Goal: Task Accomplishment & Management: Complete application form

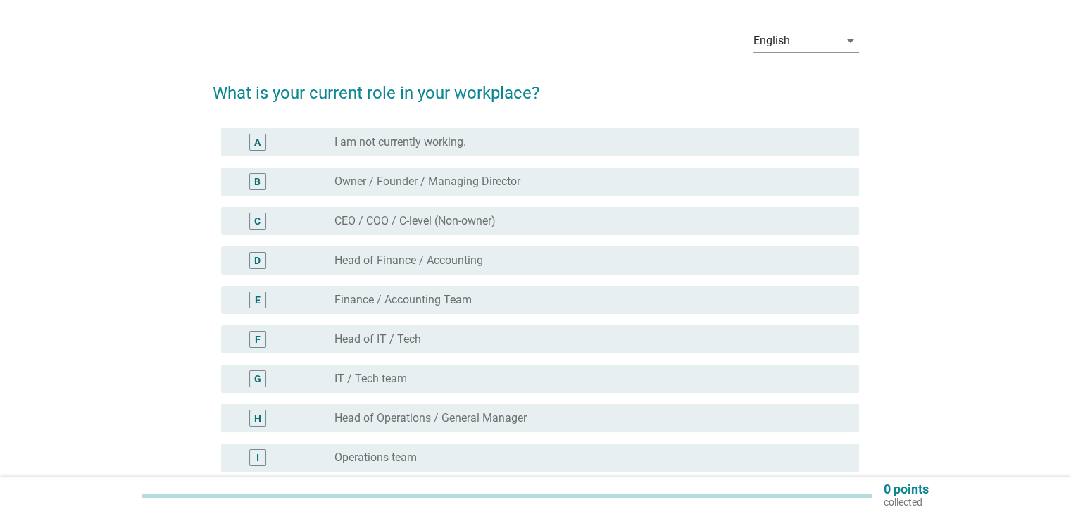
scroll to position [130, 0]
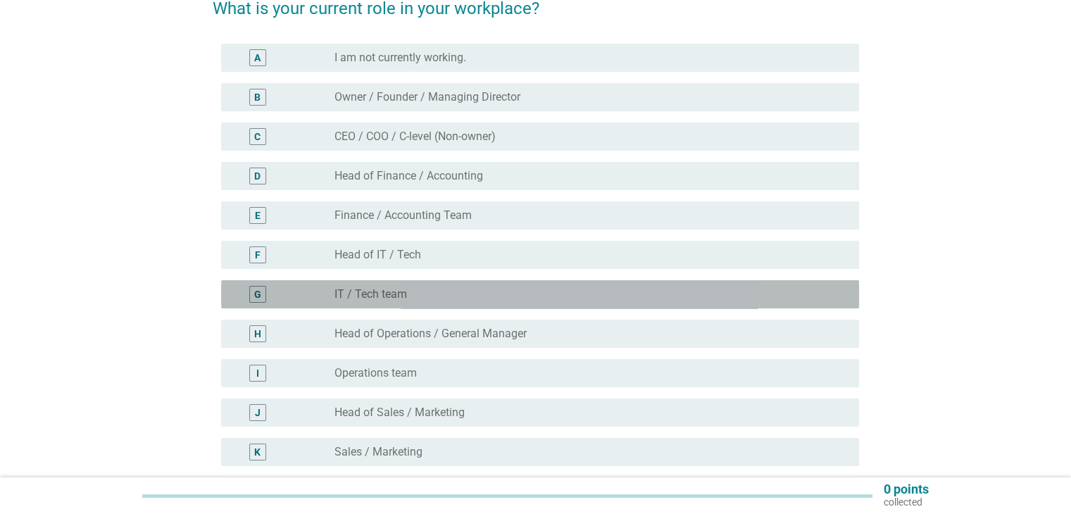
click at [475, 296] on div "radio_button_unchecked IT / Tech team" at bounding box center [584, 294] width 501 height 14
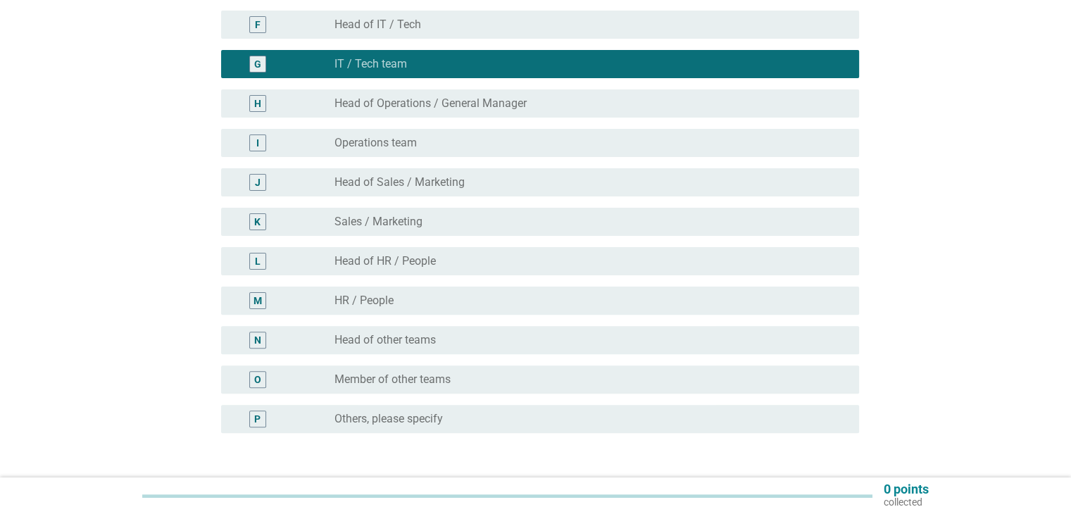
scroll to position [463, 0]
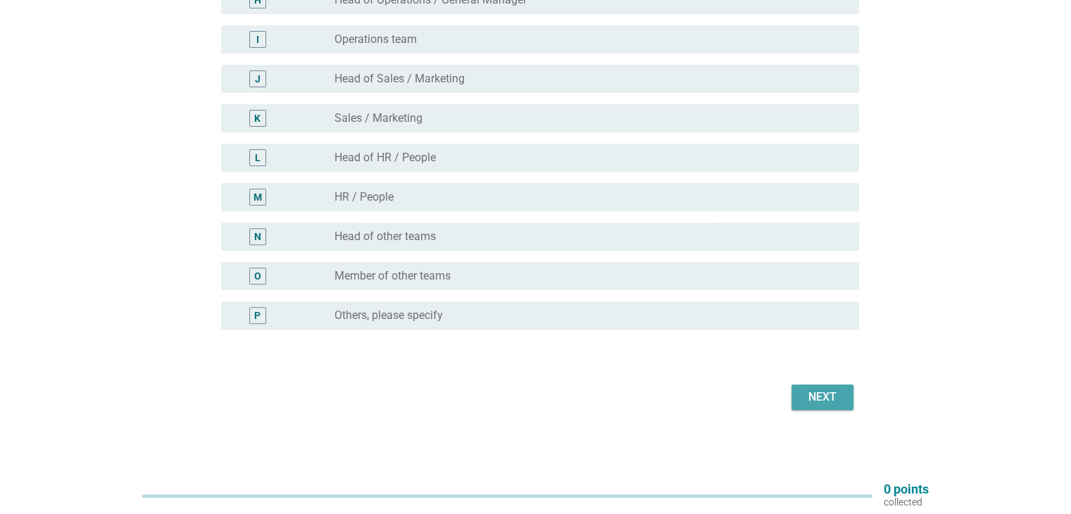
click at [823, 392] on div "Next" at bounding box center [822, 397] width 39 height 17
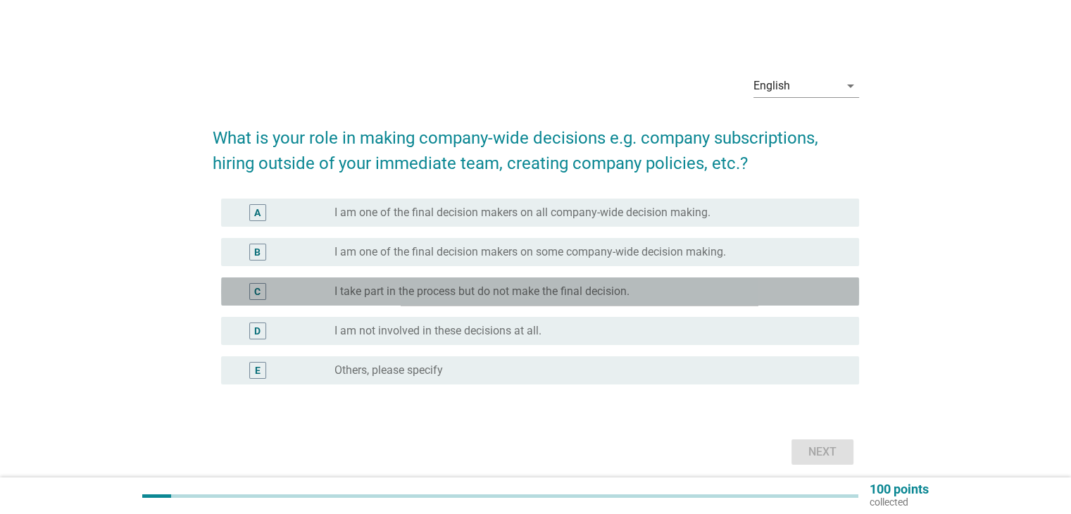
click at [558, 291] on label "I take part in the process but do not make the final decision." at bounding box center [481, 291] width 295 height 14
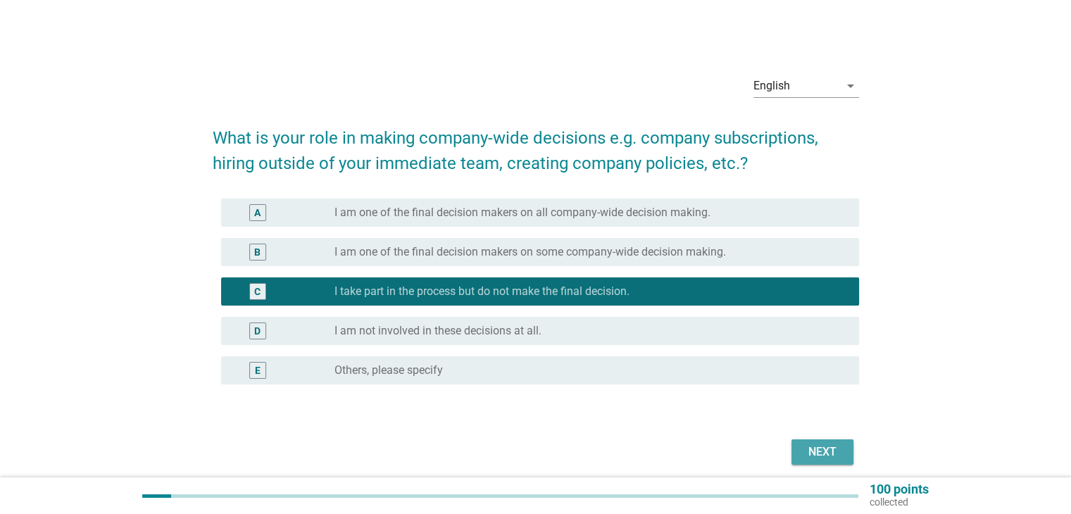
click at [803, 449] on div "Next" at bounding box center [822, 452] width 39 height 17
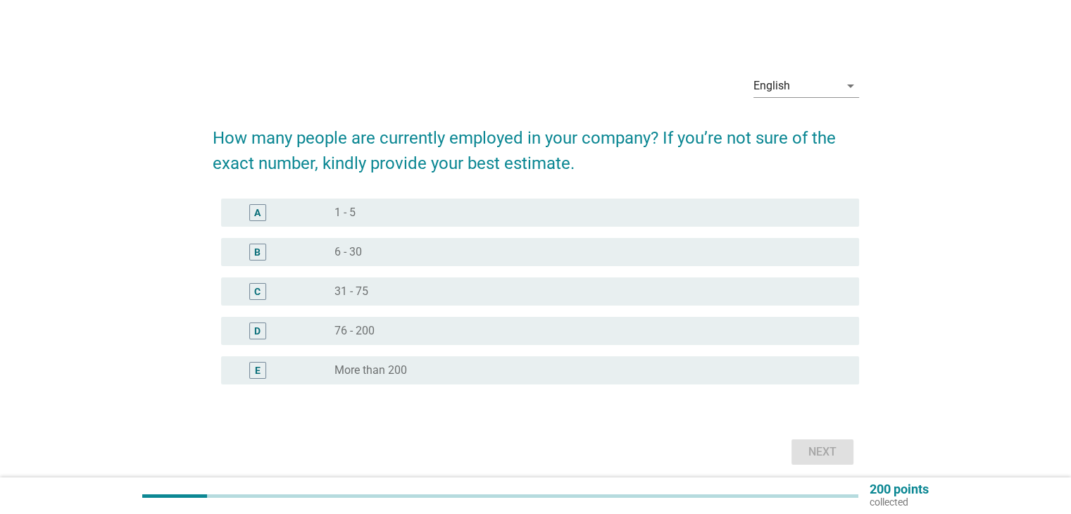
click at [375, 253] on div "radio_button_unchecked 6 - 30" at bounding box center [584, 252] width 501 height 14
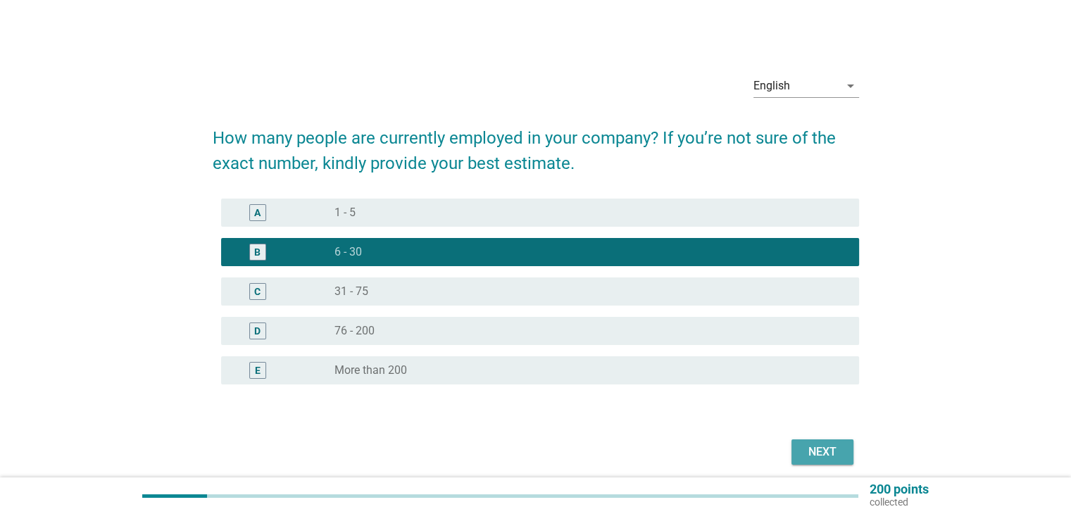
click at [814, 452] on div "Next" at bounding box center [822, 452] width 39 height 17
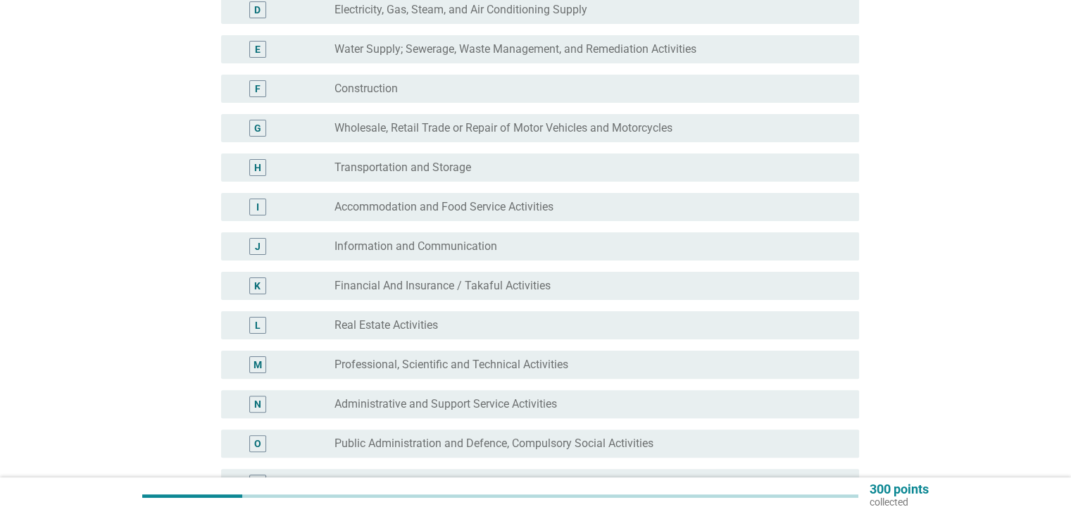
scroll to position [310, 0]
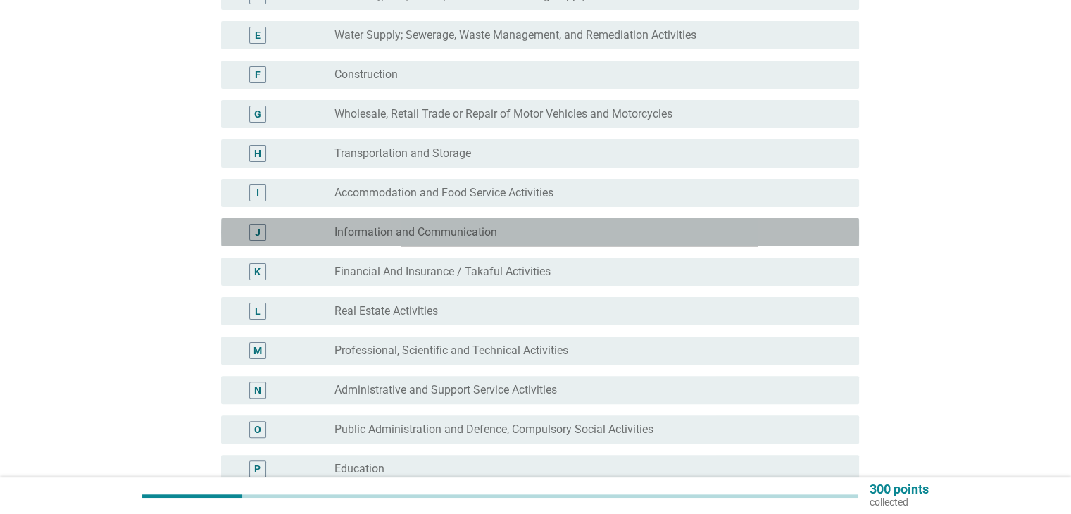
click at [462, 229] on label "Information and Communication" at bounding box center [415, 232] width 163 height 14
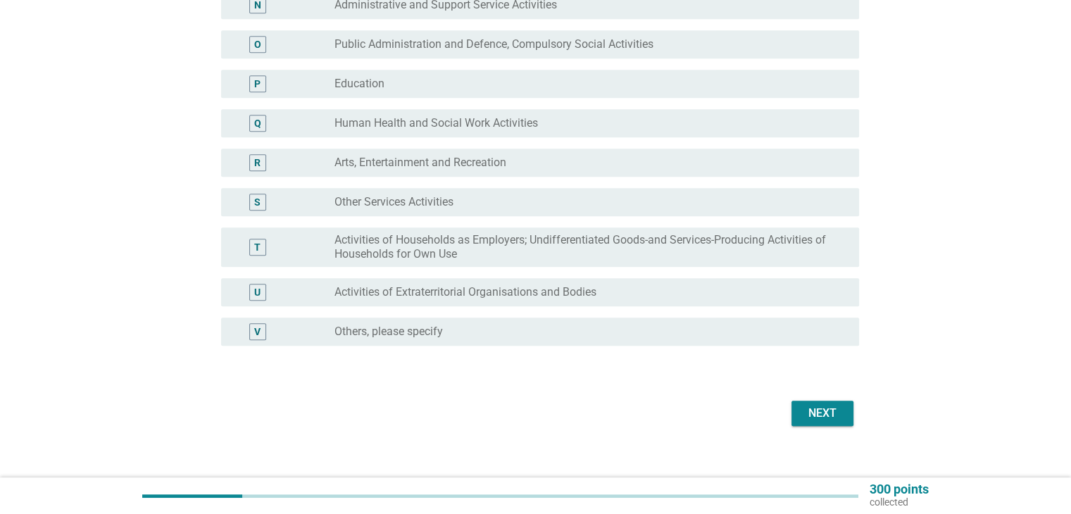
scroll to position [711, 0]
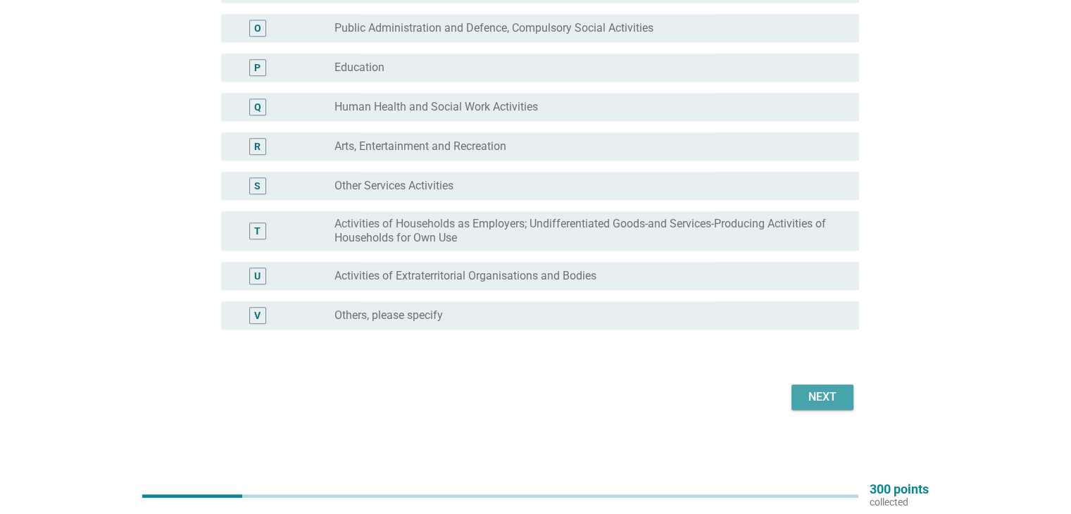
click at [840, 392] on div "Next" at bounding box center [822, 397] width 39 height 17
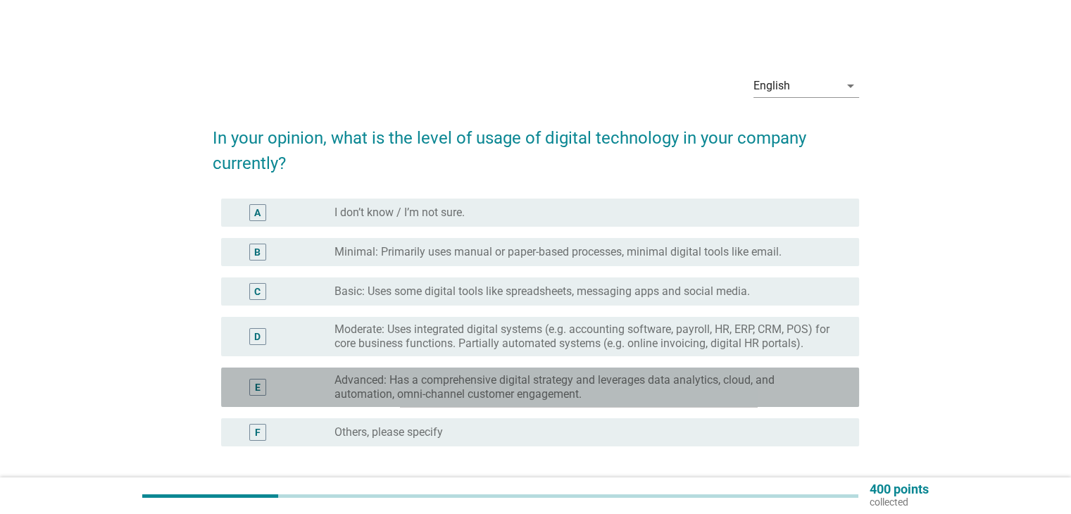
click at [481, 394] on label "Advanced: Has a comprehensive digital strategy and leverages data analytics, cl…" at bounding box center [584, 387] width 501 height 28
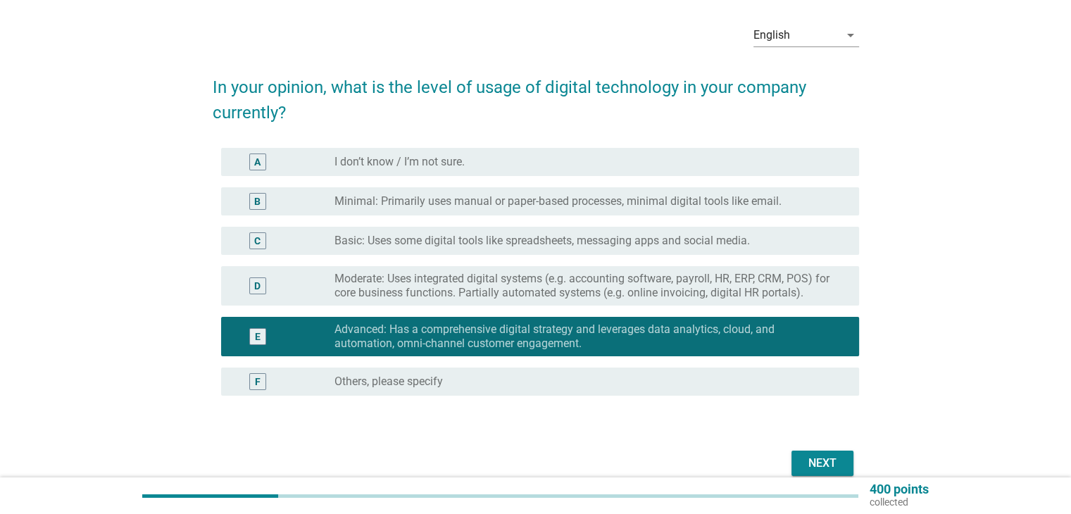
scroll to position [51, 0]
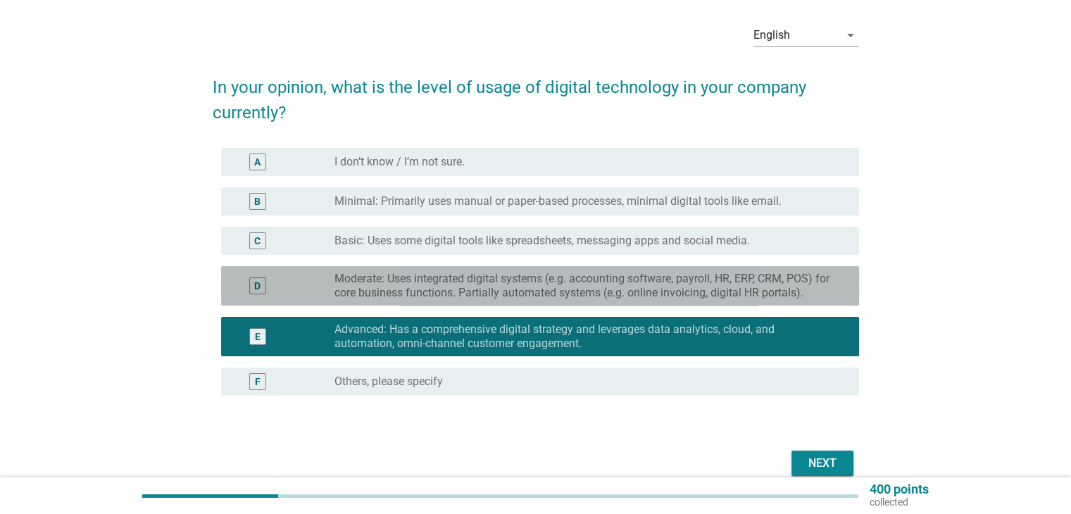
click at [525, 285] on label "Moderate: Uses integrated digital systems (e.g. accounting software, payroll, H…" at bounding box center [584, 286] width 501 height 28
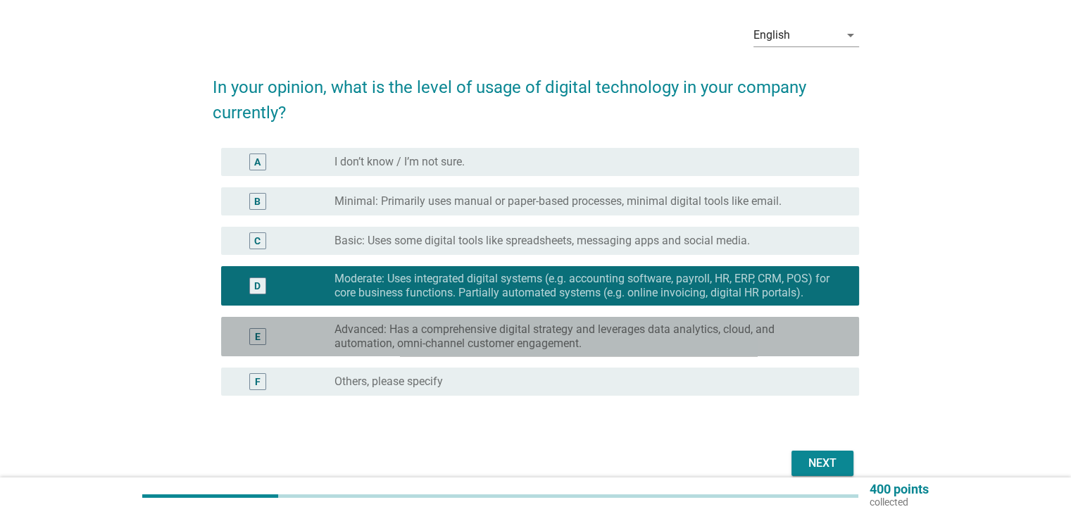
click at [594, 335] on label "Advanced: Has a comprehensive digital strategy and leverages data analytics, cl…" at bounding box center [584, 337] width 501 height 28
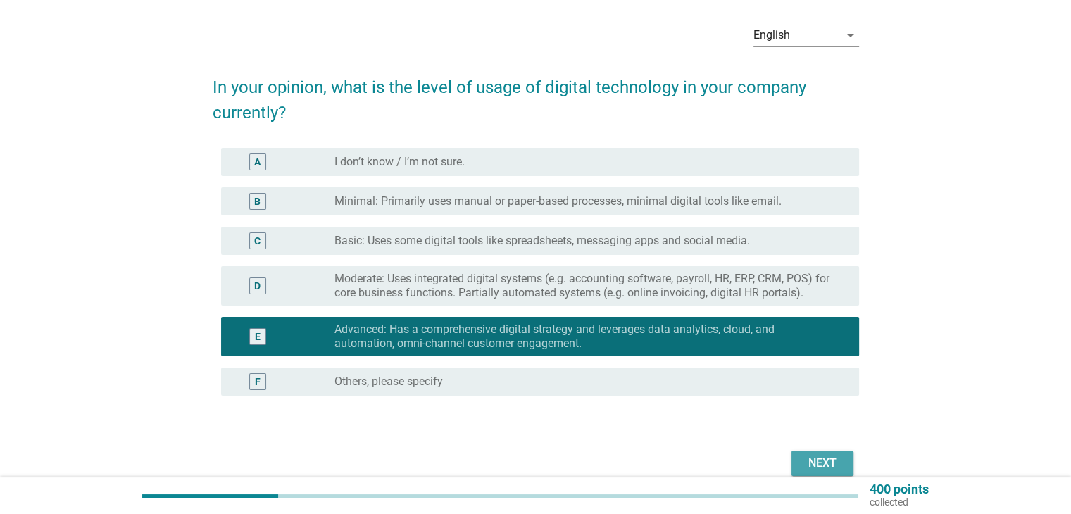
click at [810, 463] on div "Next" at bounding box center [822, 463] width 39 height 17
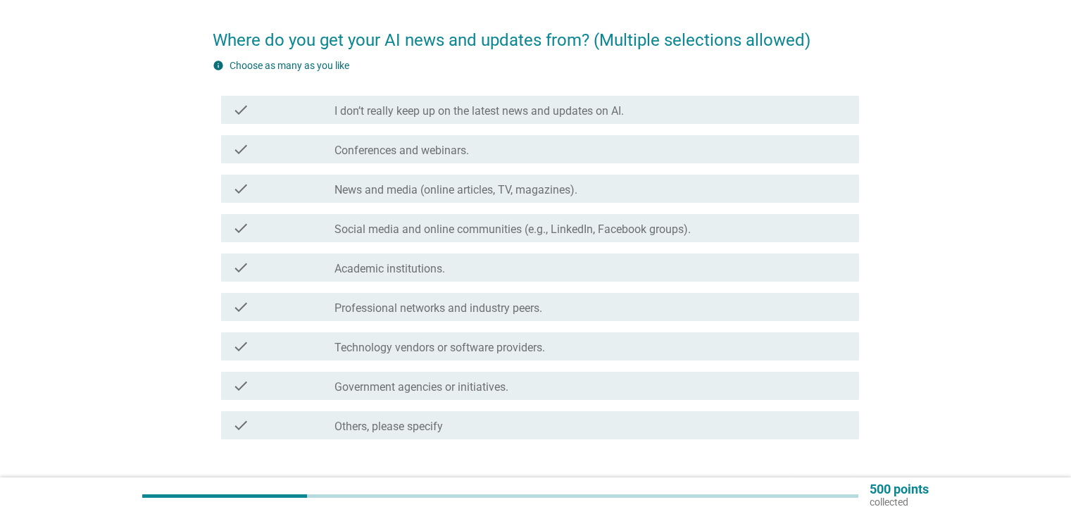
scroll to position [99, 0]
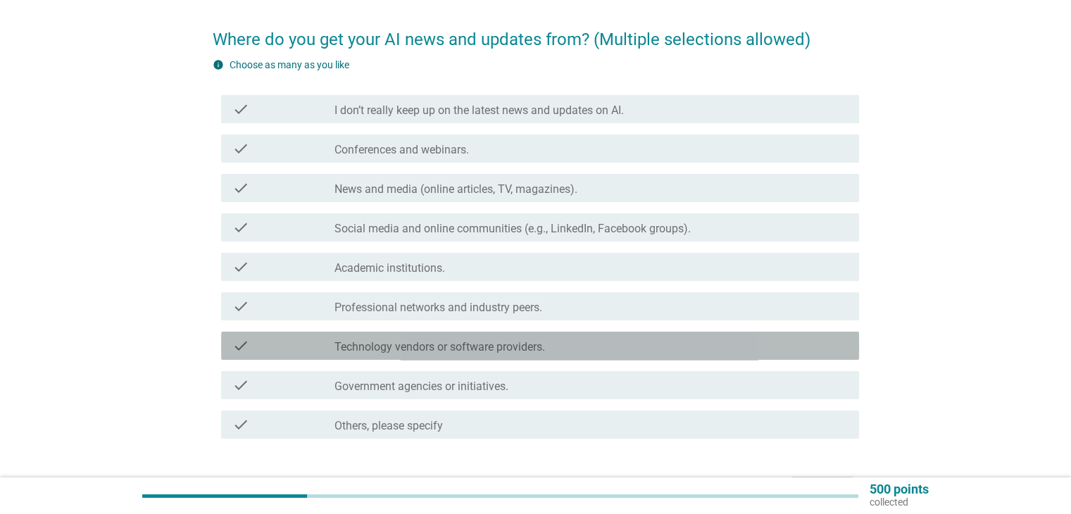
click at [476, 356] on div "check check_box_outline_blank Technology vendors or software providers." at bounding box center [540, 346] width 638 height 28
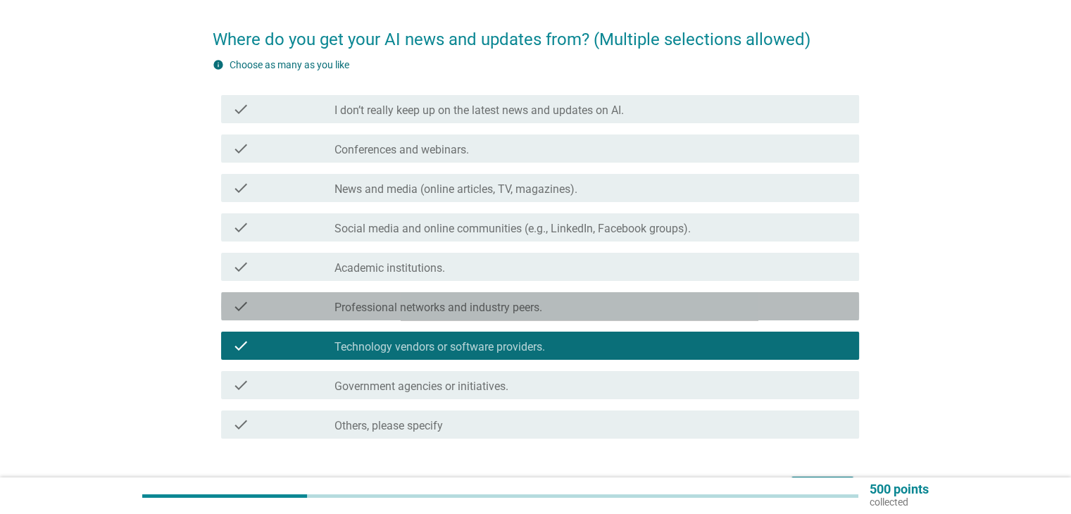
click at [492, 314] on label "Professional networks and industry peers." at bounding box center [438, 308] width 208 height 14
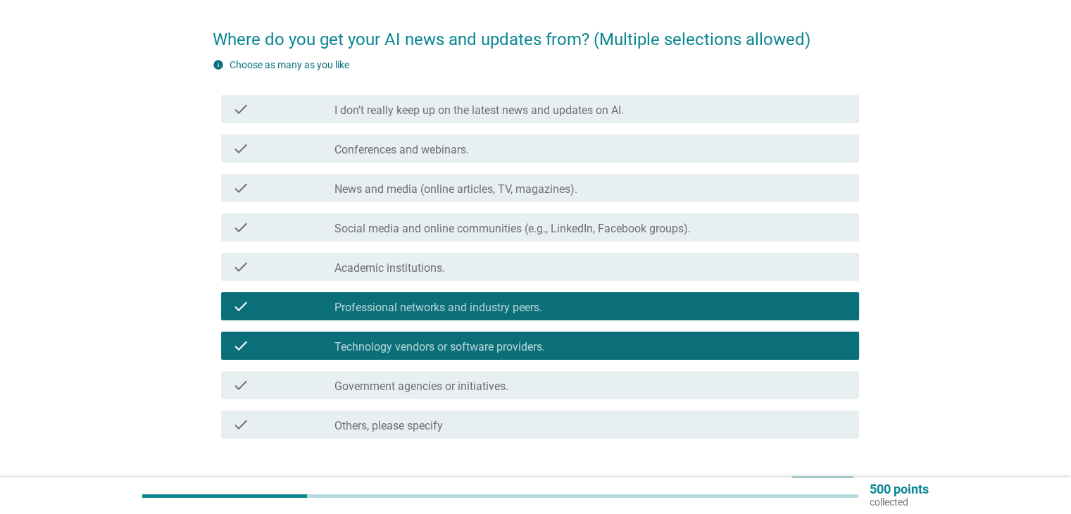
scroll to position [191, 0]
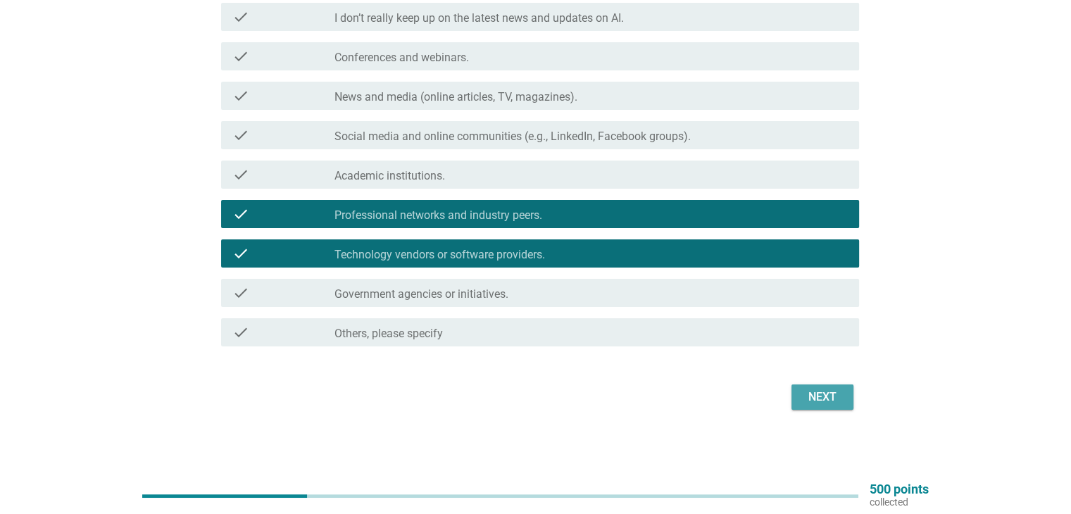
click at [827, 392] on div "Next" at bounding box center [822, 397] width 39 height 17
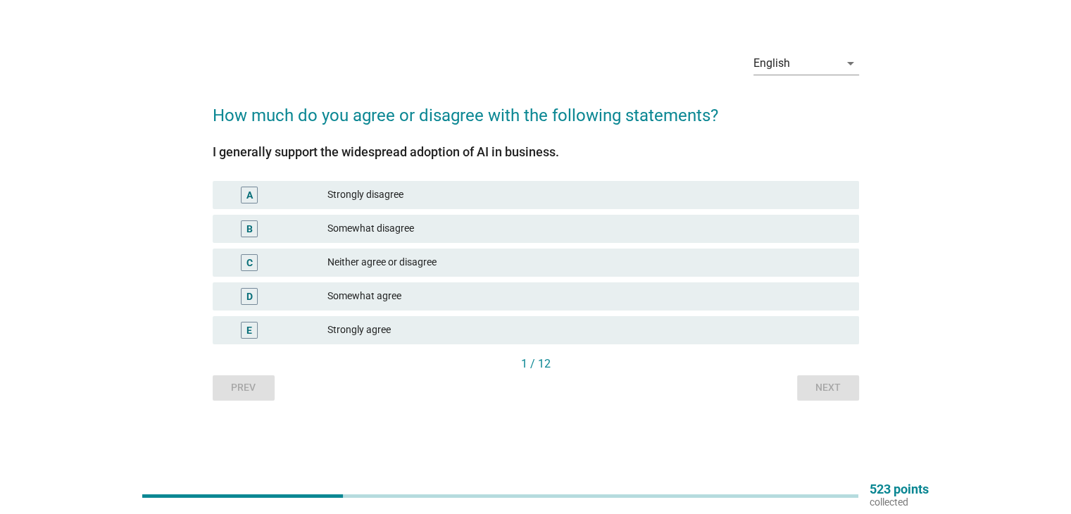
scroll to position [0, 0]
